Goal: Information Seeking & Learning: Find specific fact

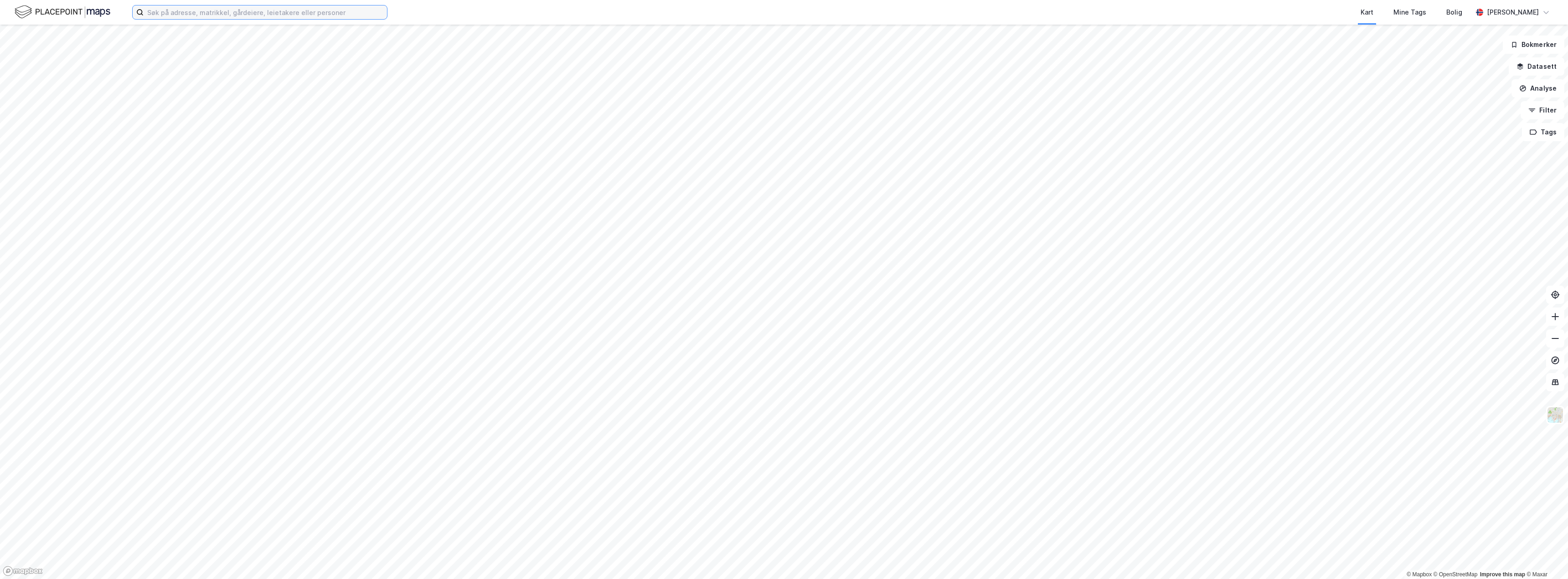
click at [233, 9] on input at bounding box center [265, 12] width 243 height 13
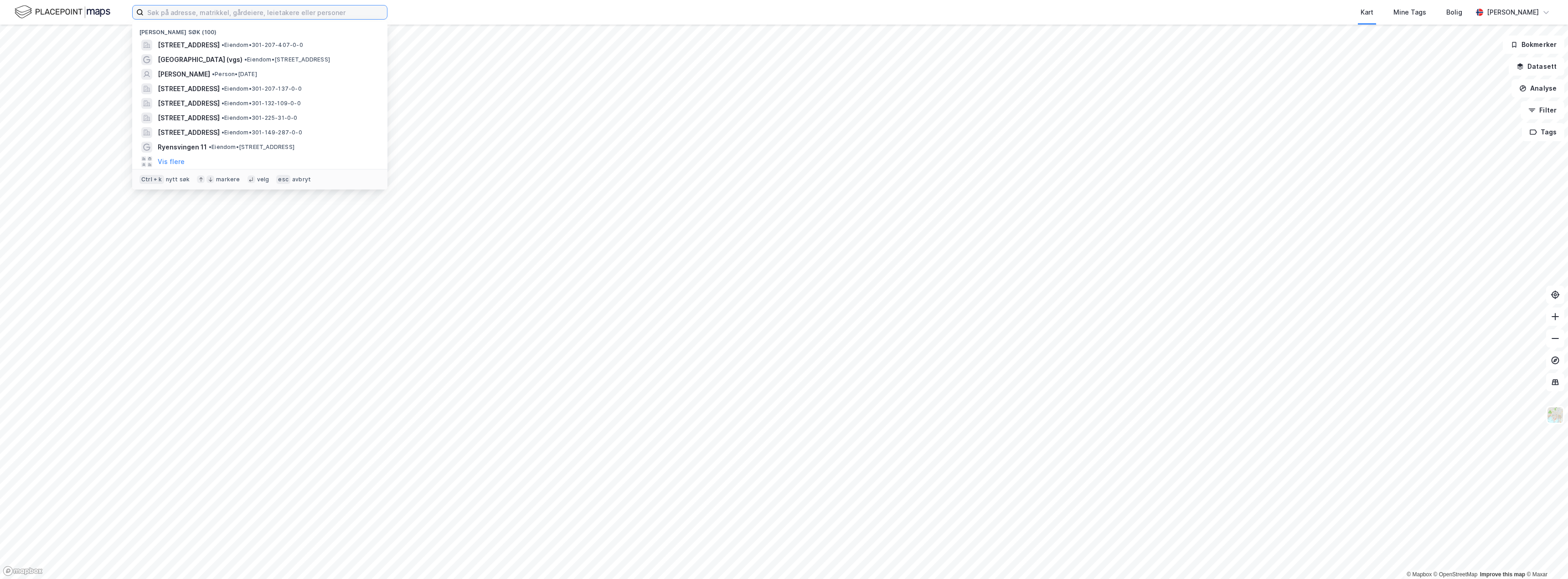
paste input "988983837"
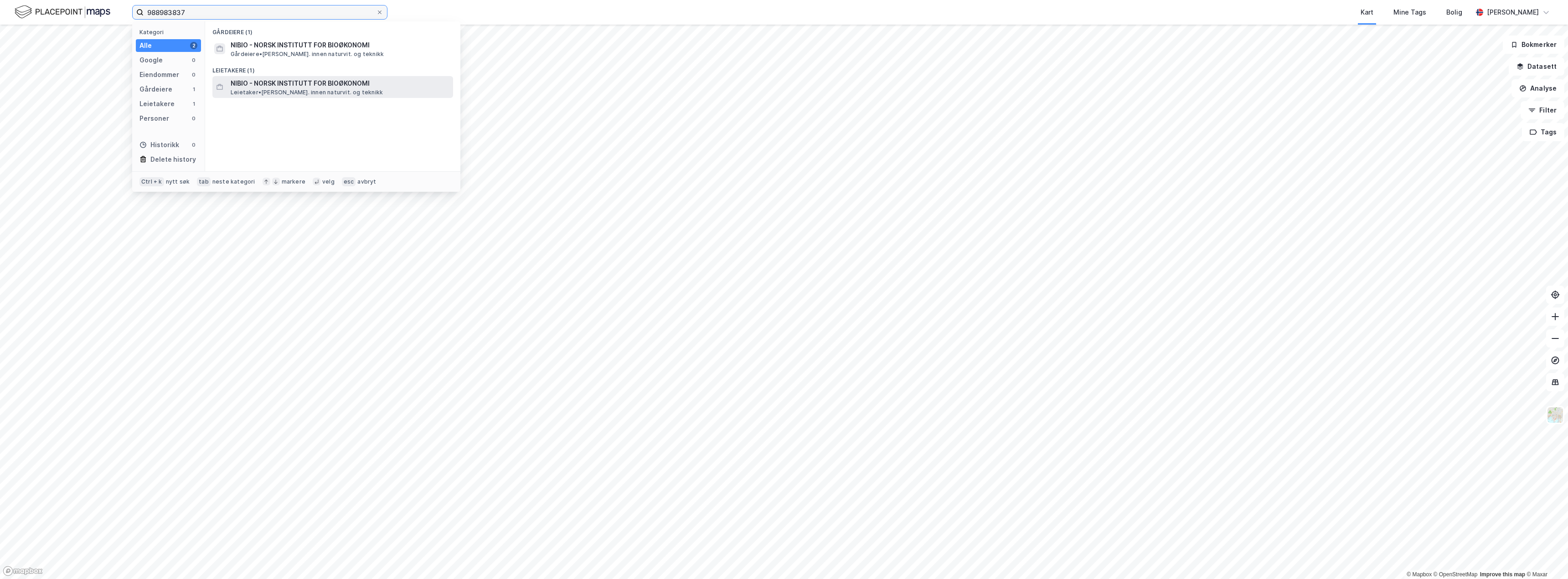
type input "988983837"
click at [295, 83] on span "NIBIO - NORSK INSTITUTT FOR BIOØKONOMI" at bounding box center [340, 83] width 219 height 11
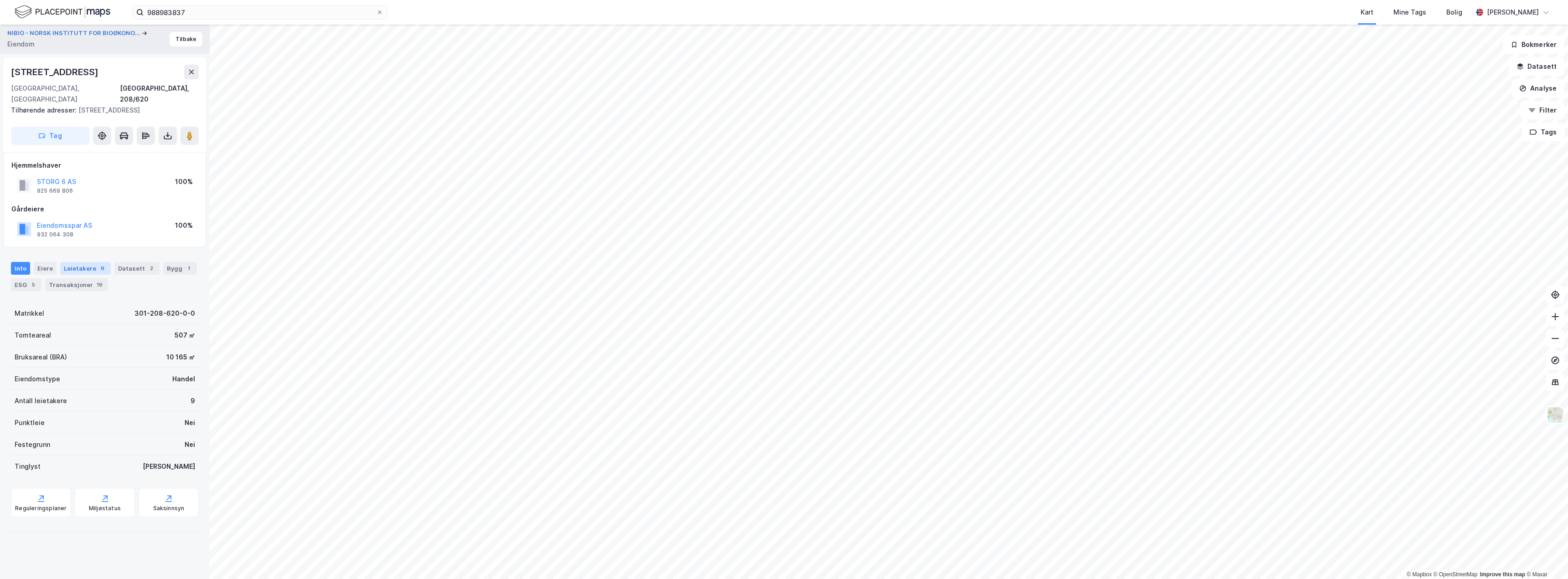
click at [83, 262] on div "Leietakere 9" at bounding box center [85, 268] width 51 height 13
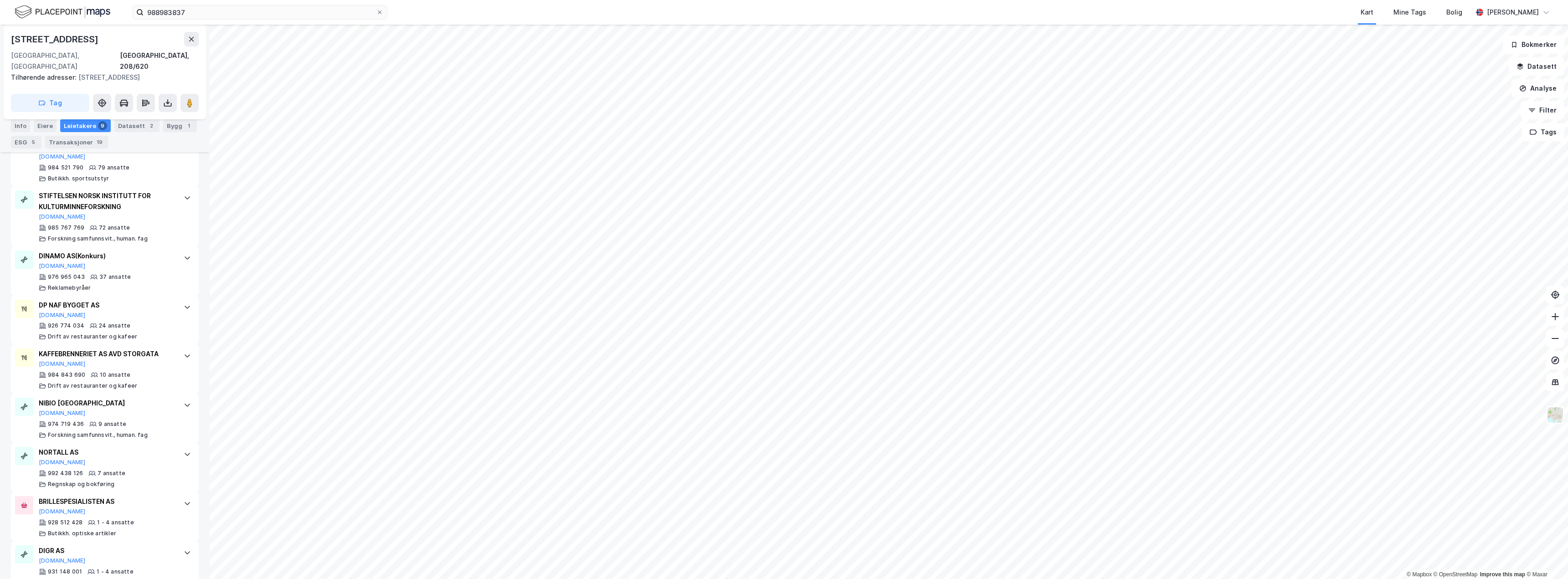
scroll to position [353, 0]
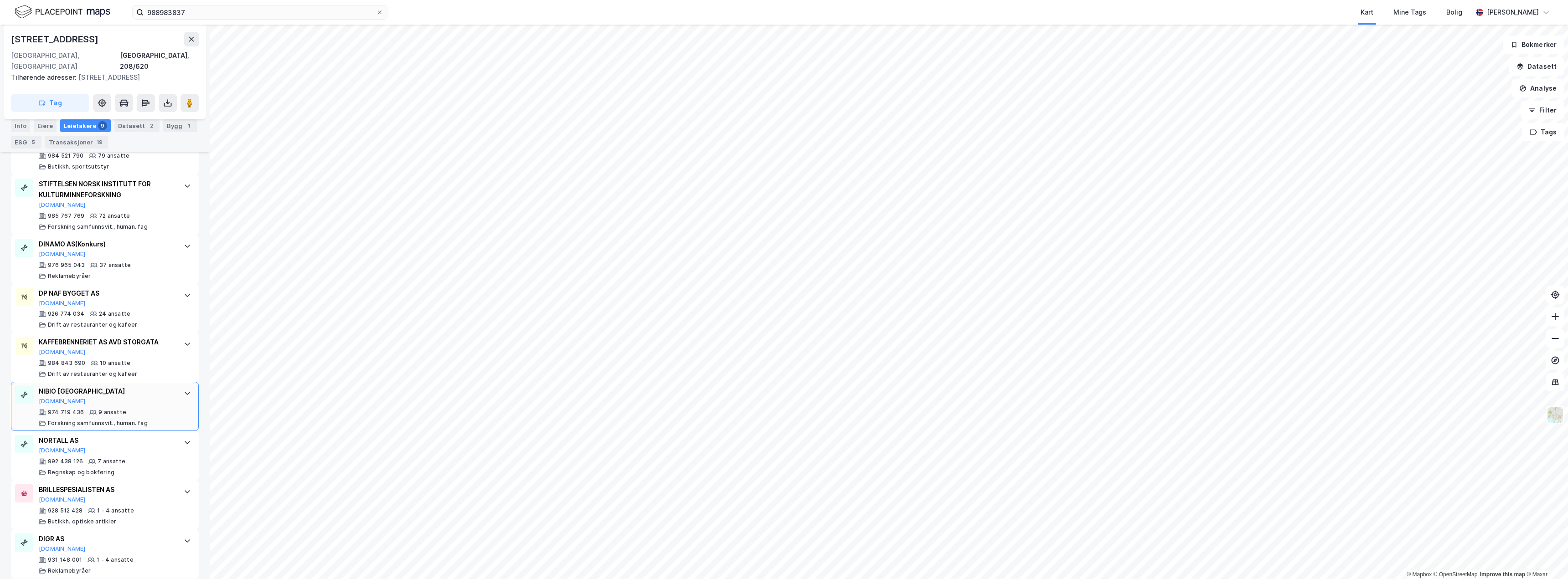
click at [132, 390] on div "NIBIO OSLO [DOMAIN_NAME]" at bounding box center [107, 395] width 136 height 19
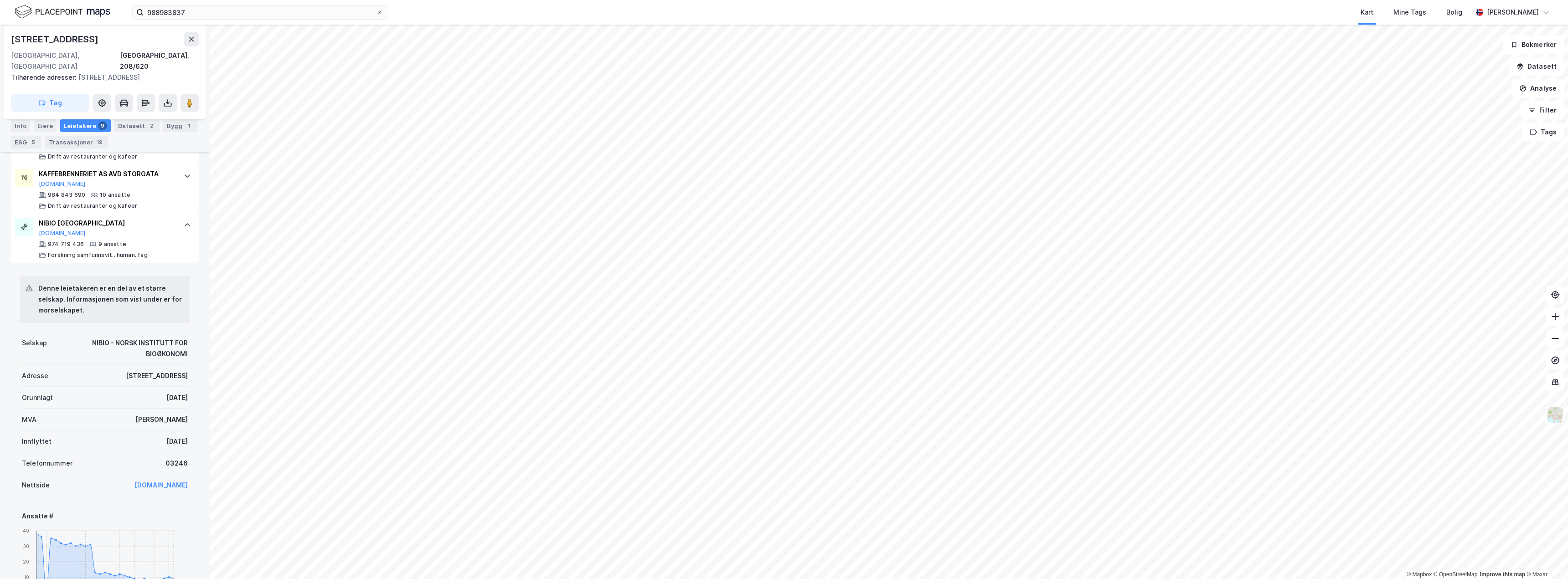
scroll to position [535, 0]
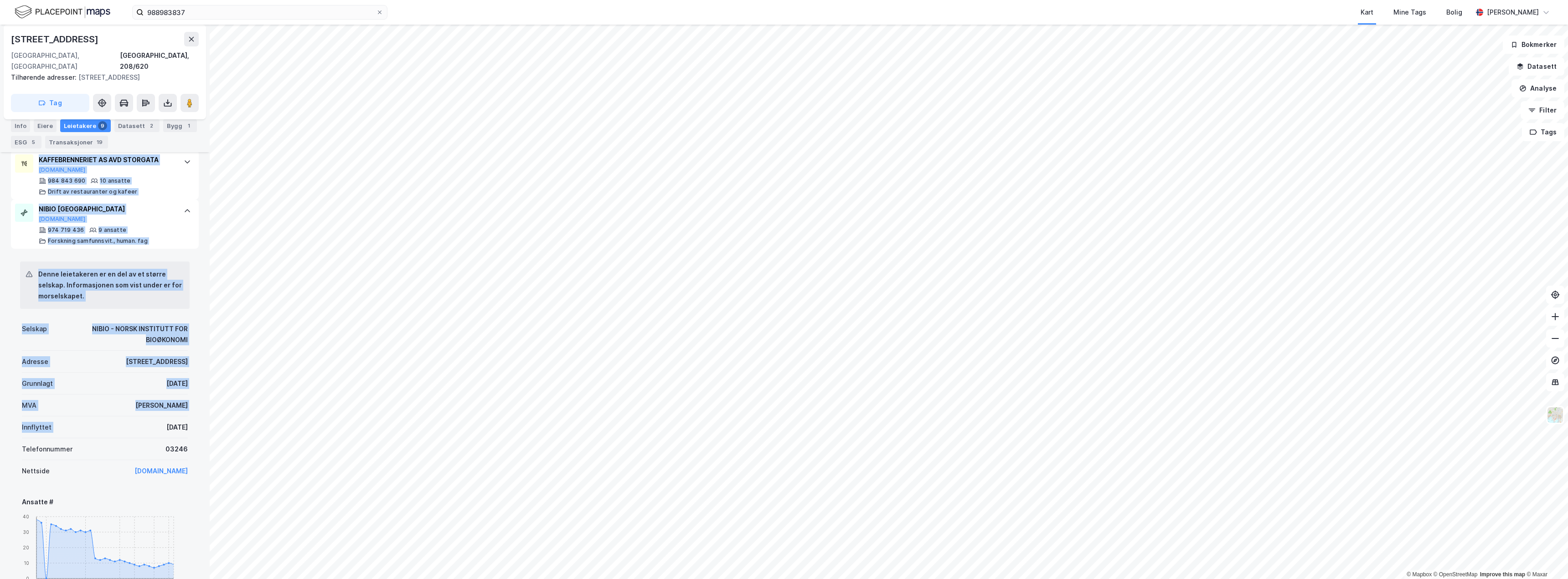
drag, startPoint x: 130, startPoint y: 416, endPoint x: 200, endPoint y: 419, distance: 70.1
click at [200, 419] on div "NIBIO - NORSK INSTITUTT FOR BIOØKONO... Eiendom [GEOGRAPHIC_DATA][STREET_ADDRES…" at bounding box center [105, 301] width 209 height 554
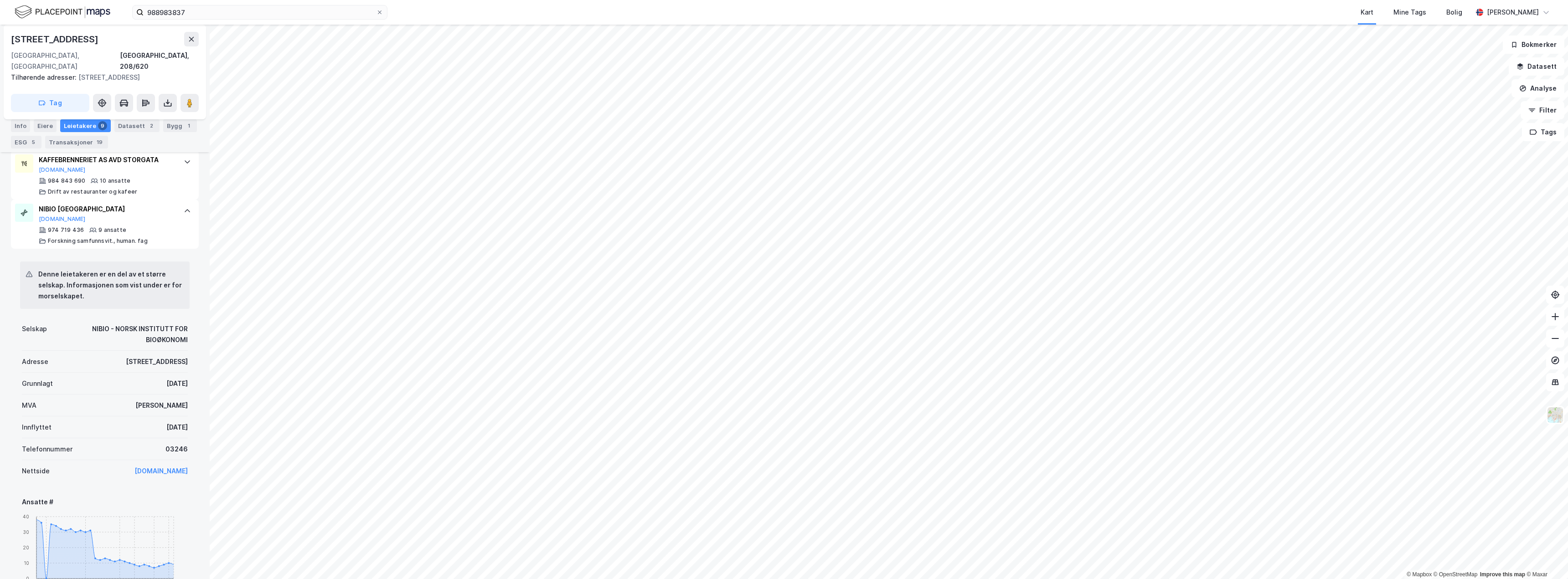
click at [174, 421] on div "[DATE]" at bounding box center [177, 427] width 21 height 11
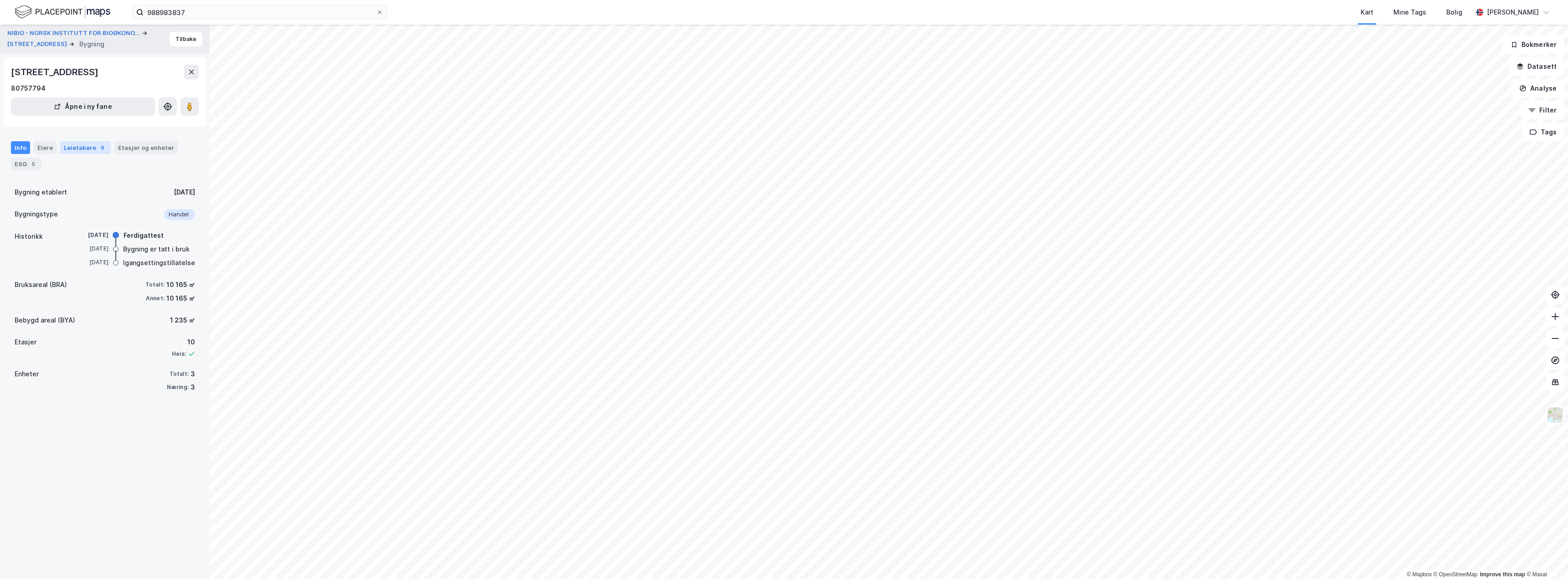
click at [74, 150] on div "Leietakere 9" at bounding box center [85, 147] width 51 height 13
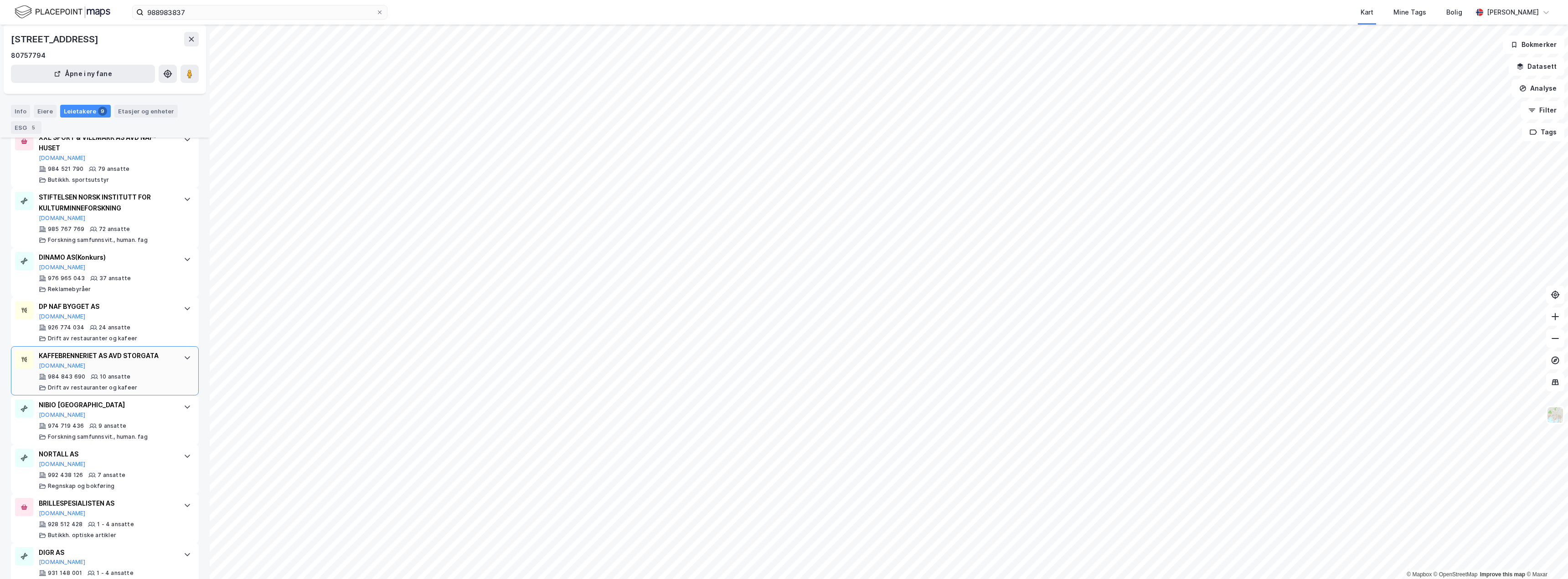
scroll to position [227, 0]
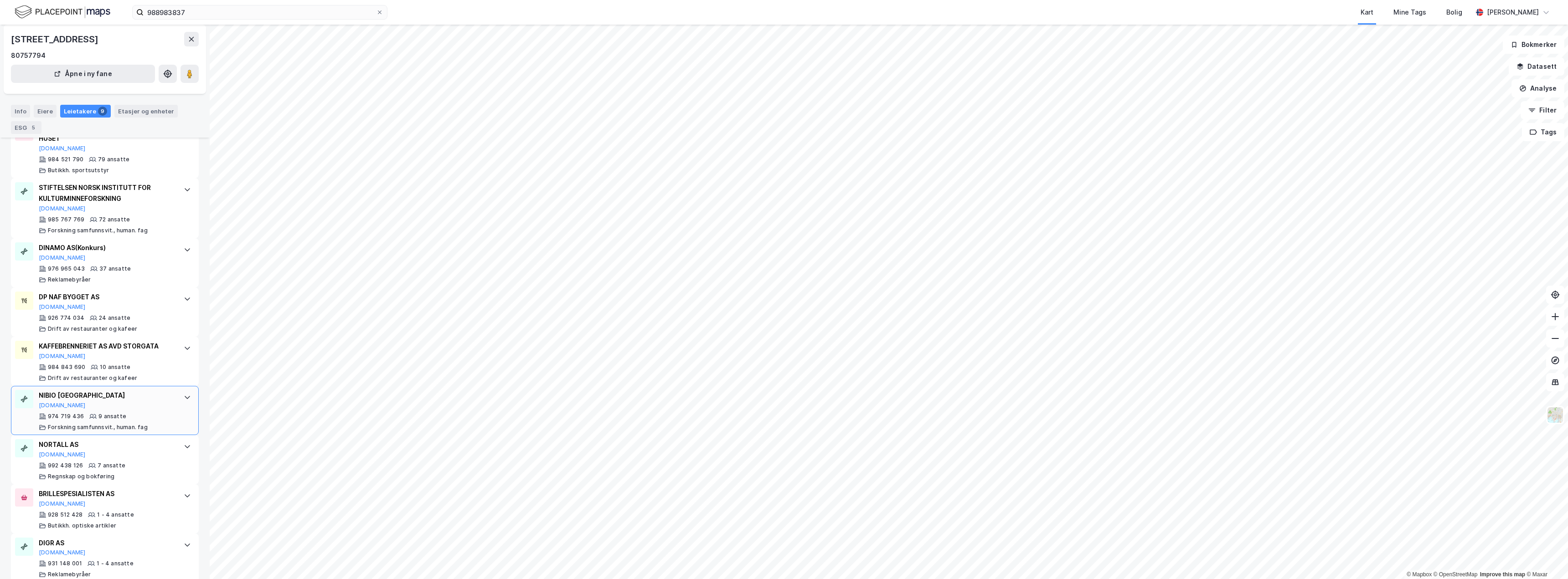
click at [108, 394] on div "NIBIO [GEOGRAPHIC_DATA]" at bounding box center [107, 395] width 136 height 11
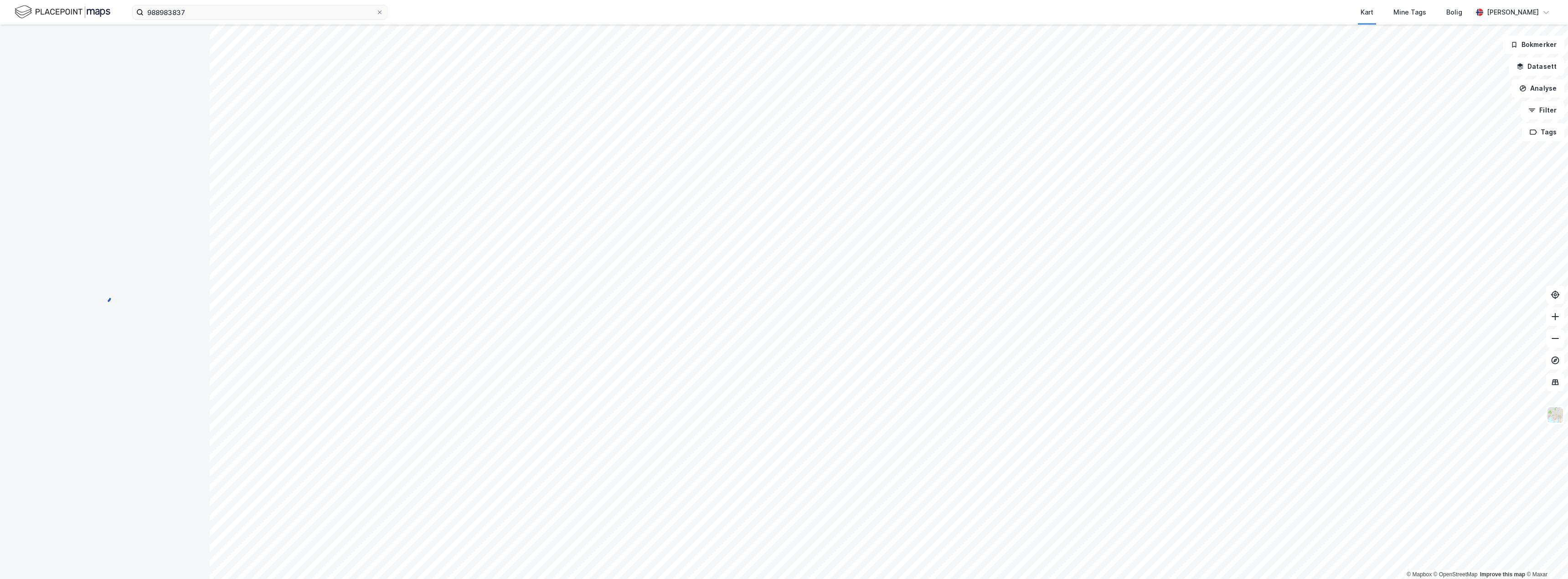
scroll to position [0, 0]
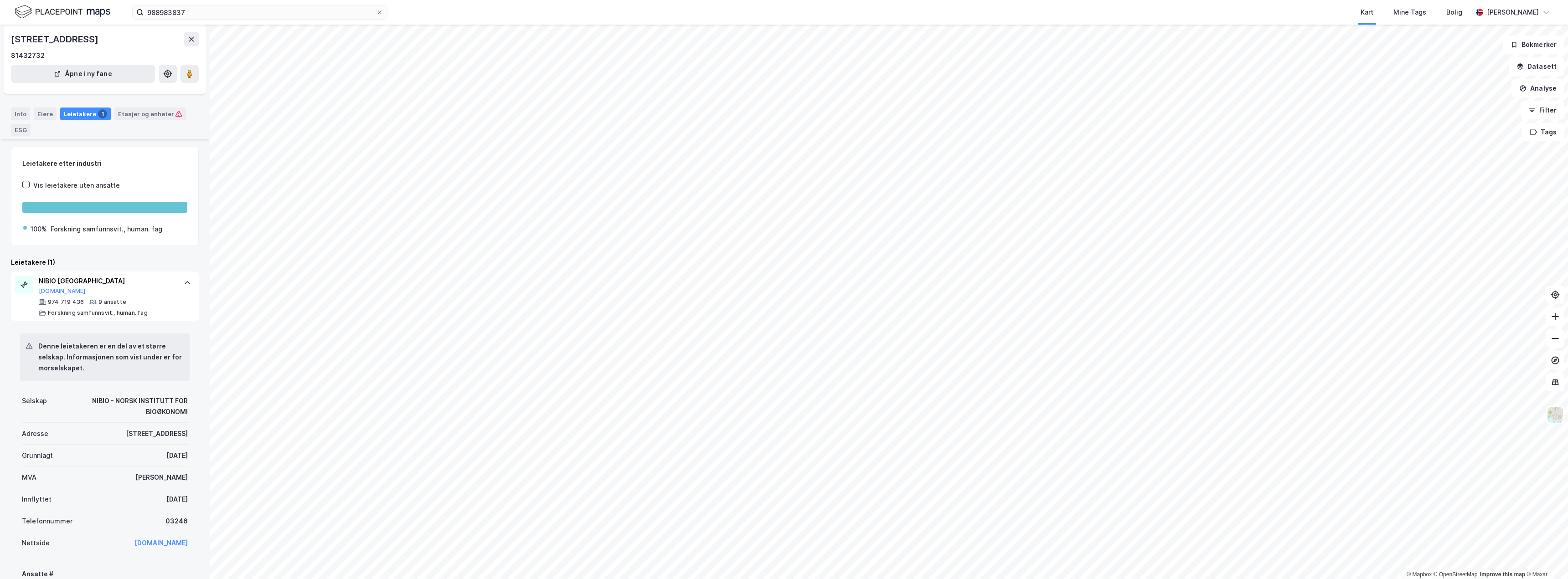
scroll to position [46, 0]
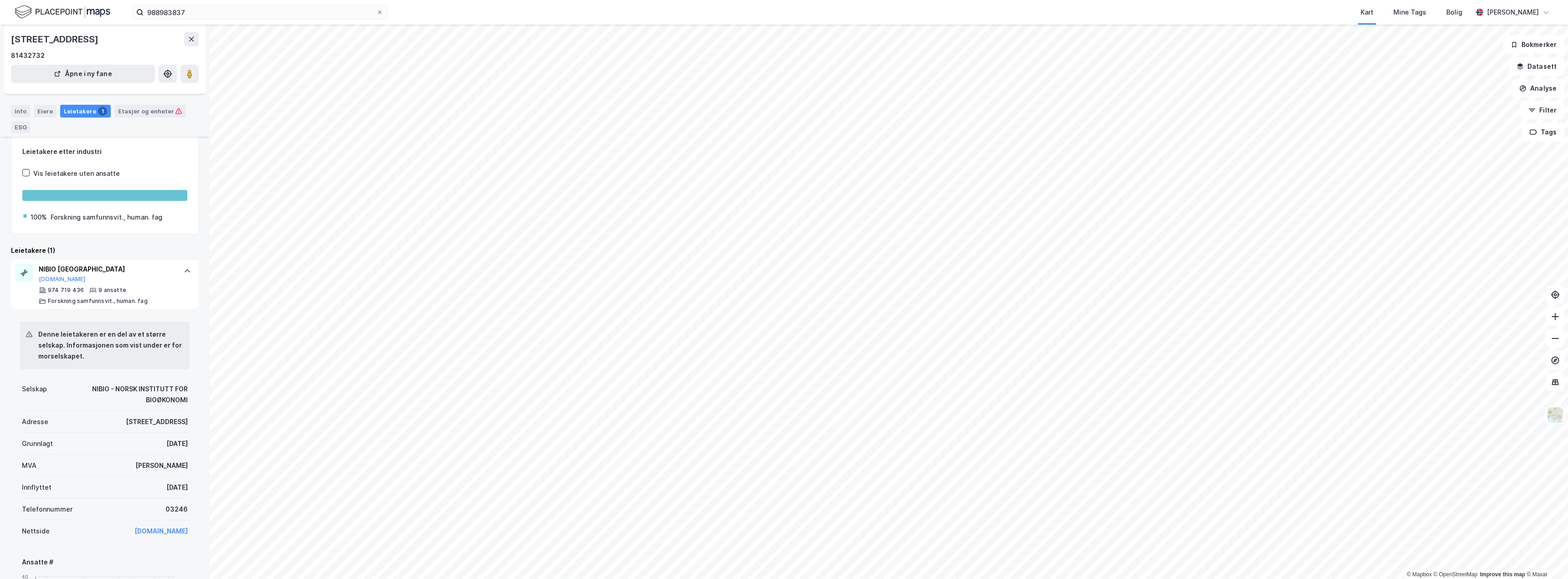
drag, startPoint x: 142, startPoint y: 488, endPoint x: 184, endPoint y: 492, distance: 42.2
click at [184, 492] on div "Denne leietakeren er en del av et større selskap. Informasjonen som vist under …" at bounding box center [105, 505] width 188 height 393
click at [186, 492] on div "Denne leietakeren er en del av et større selskap. Informasjonen som vist under …" at bounding box center [105, 505] width 188 height 393
